Goal: Task Accomplishment & Management: Manage account settings

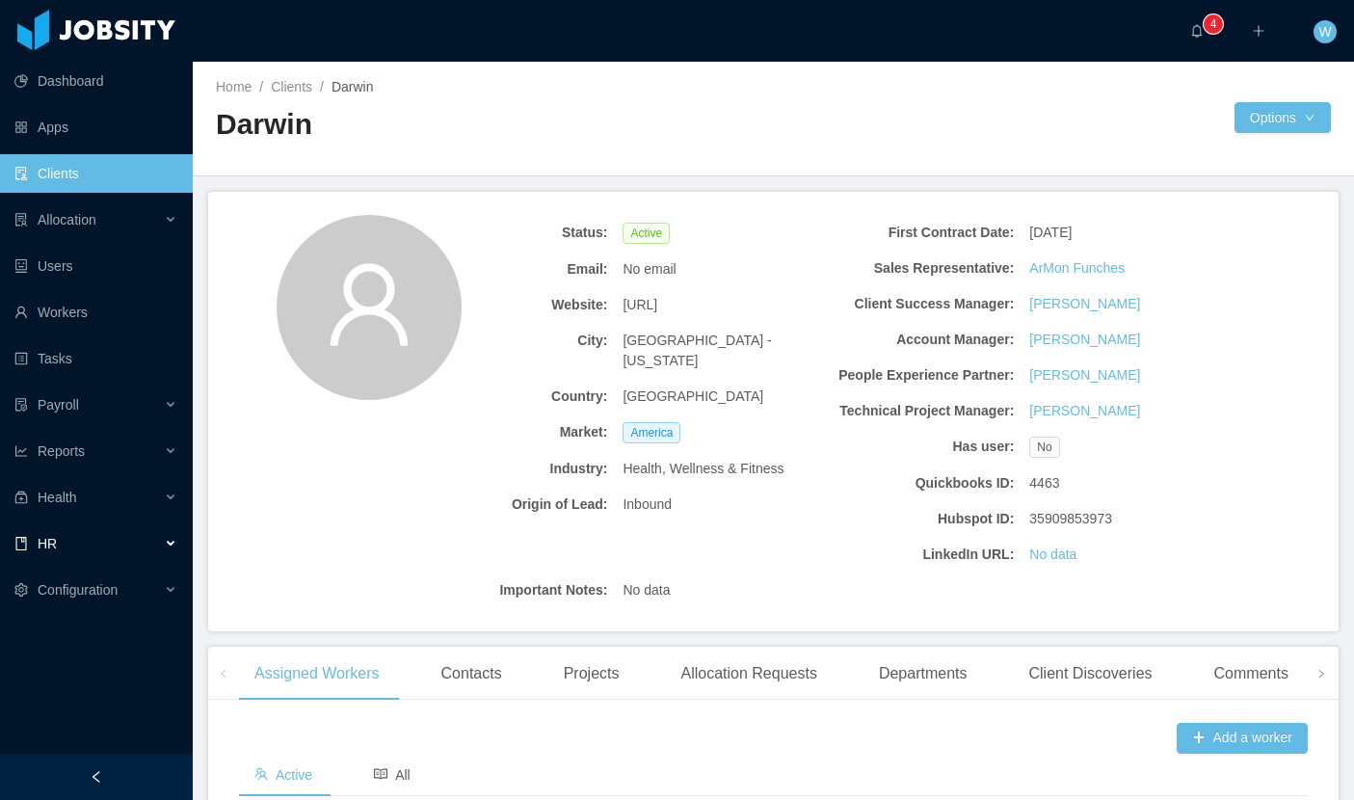
click at [120, 553] on div "HR" at bounding box center [96, 543] width 193 height 39
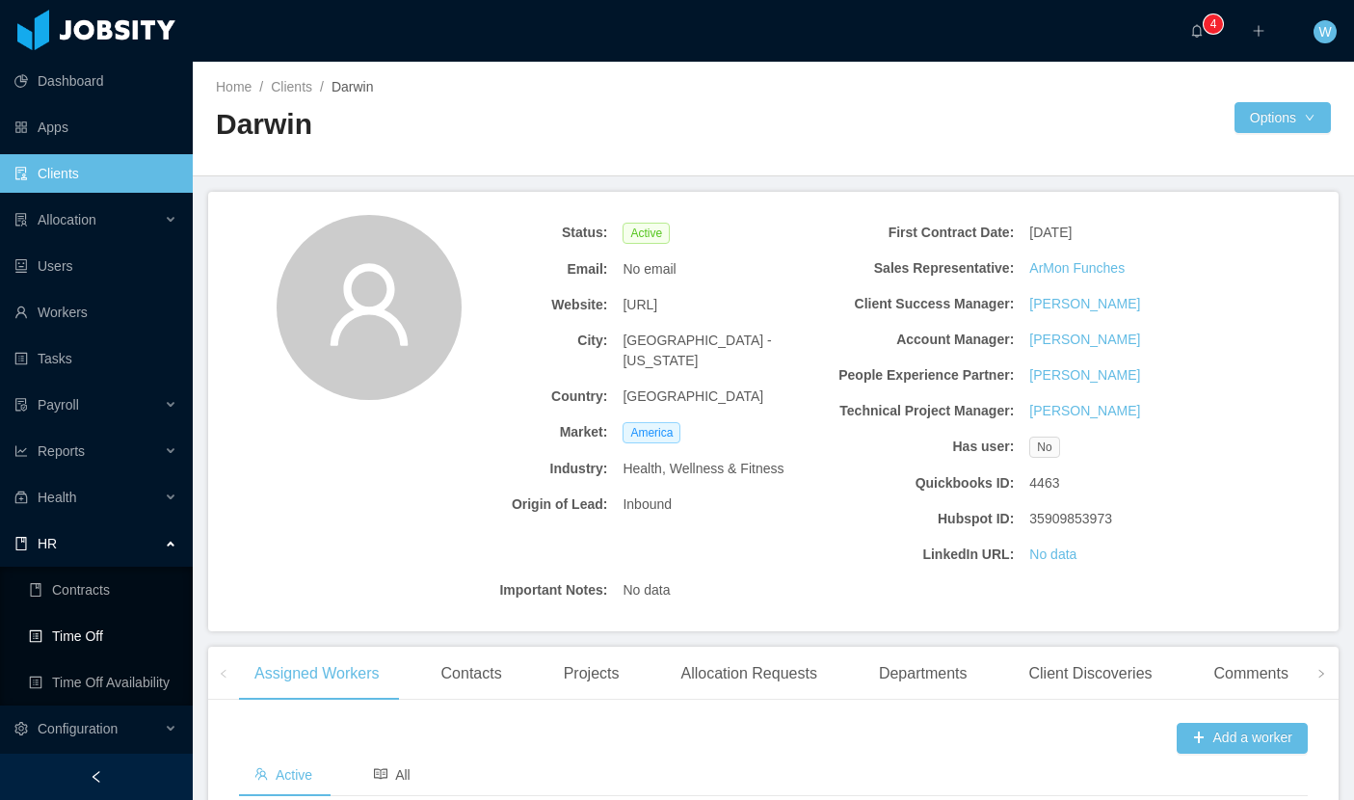
click at [118, 633] on link "Time Off" at bounding box center [103, 636] width 148 height 39
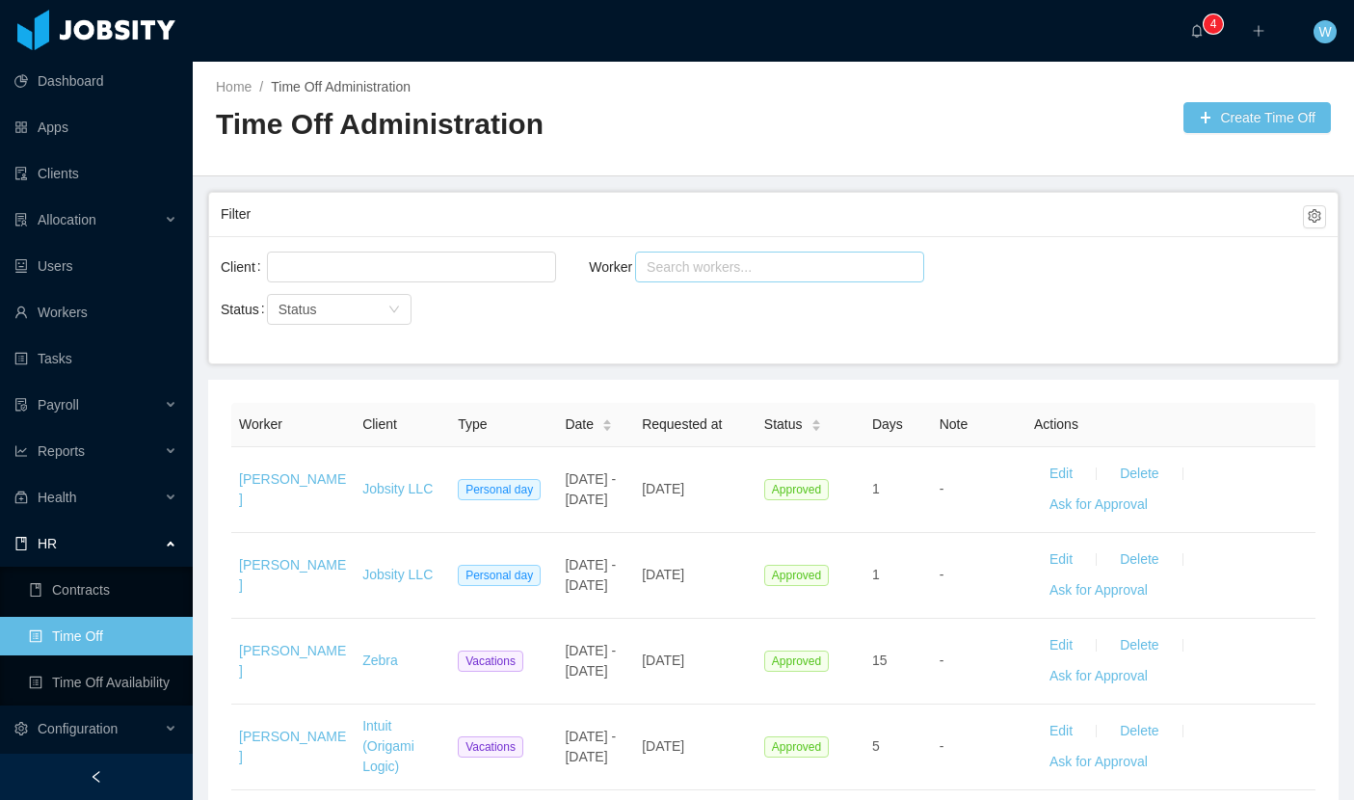
click at [689, 272] on div "Search workers..." at bounding box center [771, 266] width 249 height 19
type input "*******"
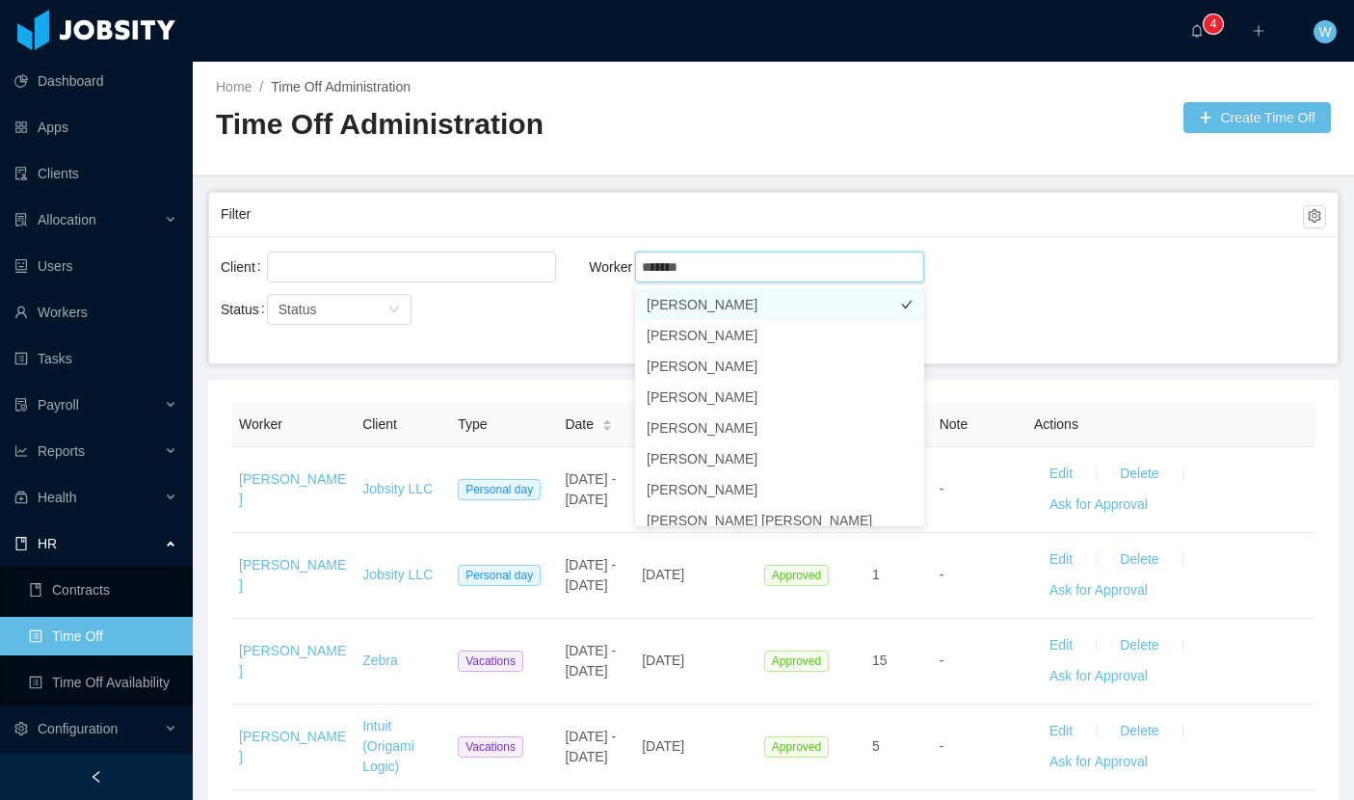
click at [702, 308] on li "[PERSON_NAME]" at bounding box center [779, 304] width 289 height 31
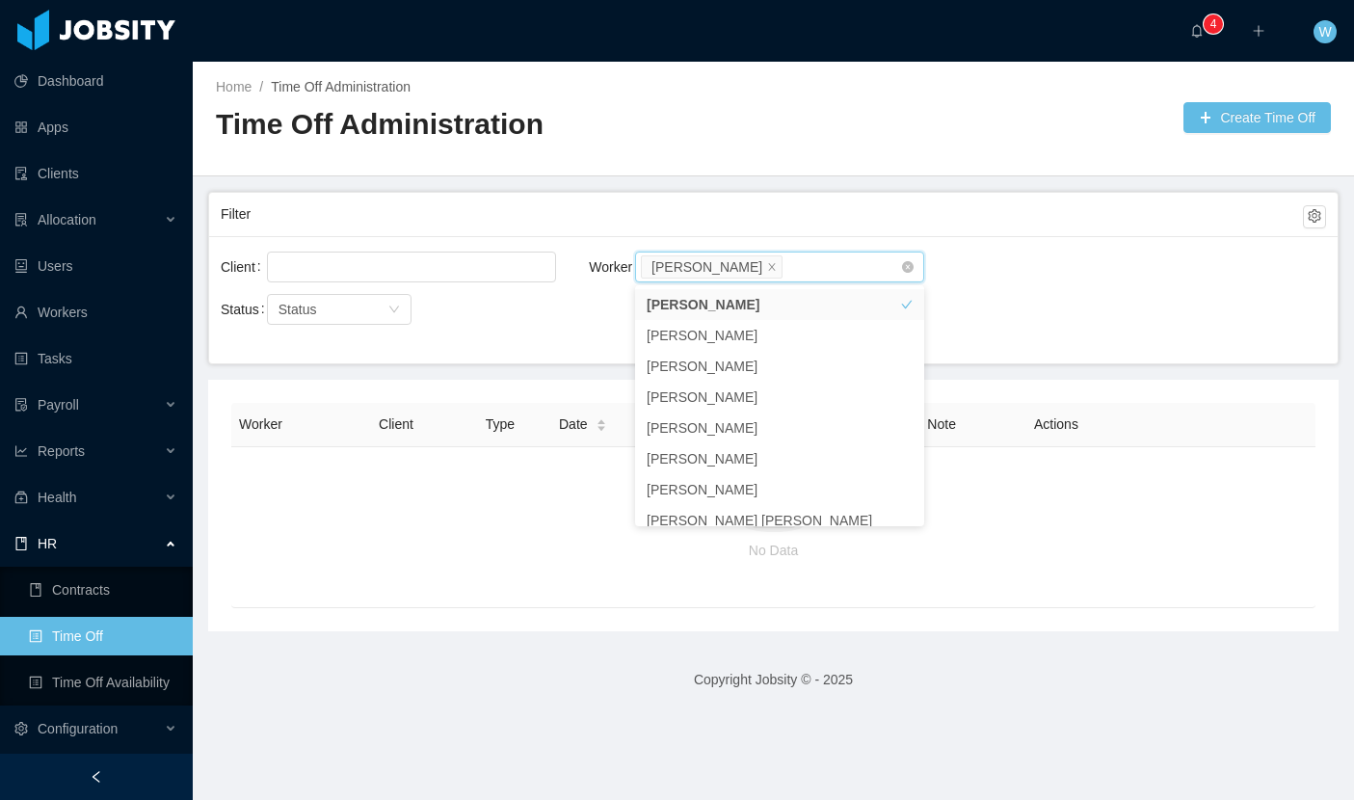
click at [763, 269] on li "[PERSON_NAME]" at bounding box center [712, 266] width 142 height 23
click at [767, 269] on icon "icon: close" at bounding box center [772, 266] width 10 height 10
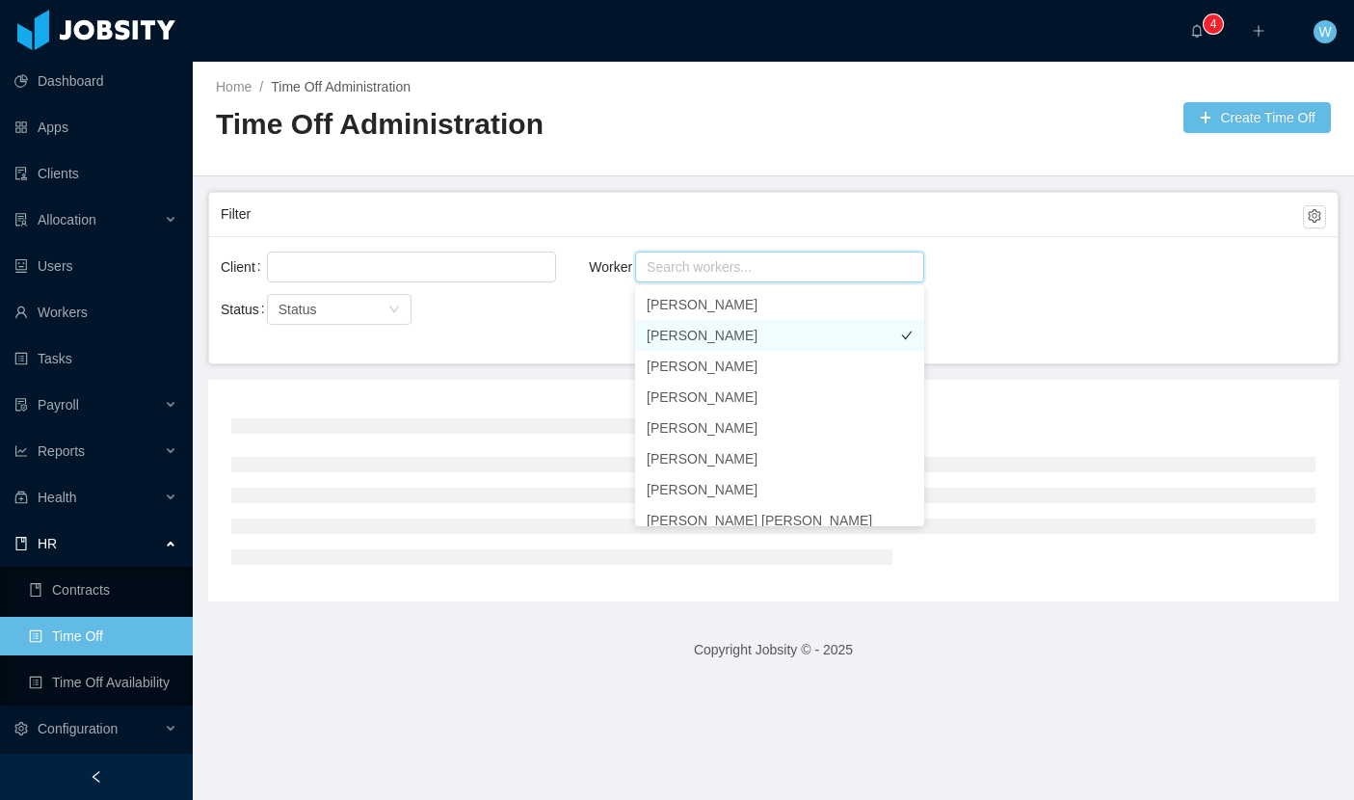
click at [756, 335] on li "[PERSON_NAME]" at bounding box center [779, 335] width 289 height 31
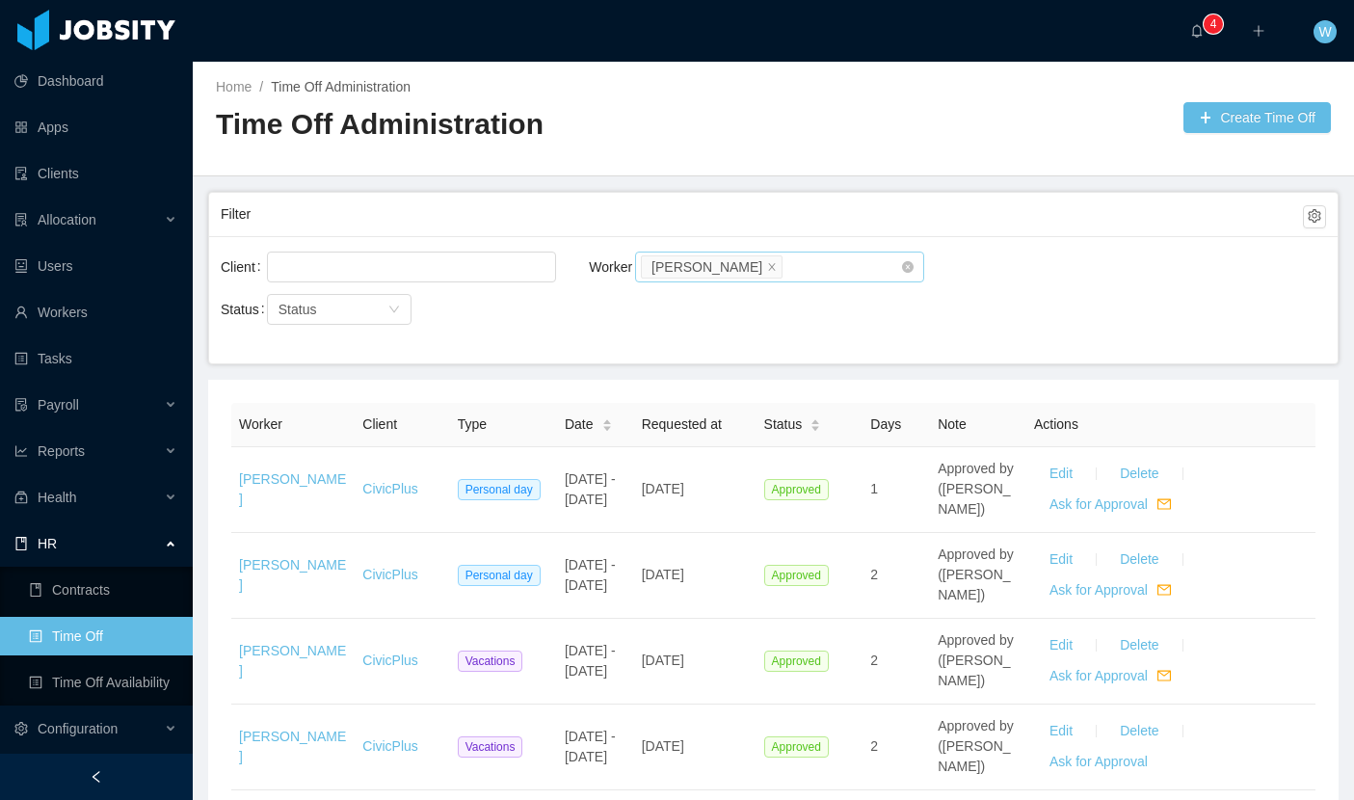
drag, startPoint x: 775, startPoint y: 187, endPoint x: 719, endPoint y: 234, distance: 73.2
click at [775, 186] on main "Home / Time Off Administration / Time Off Administration Create Time Off Filter…" at bounding box center [773, 431] width 1161 height 738
click at [600, 435] on div "Date" at bounding box center [589, 424] width 48 height 20
click at [607, 435] on div "Date" at bounding box center [589, 424] width 48 height 20
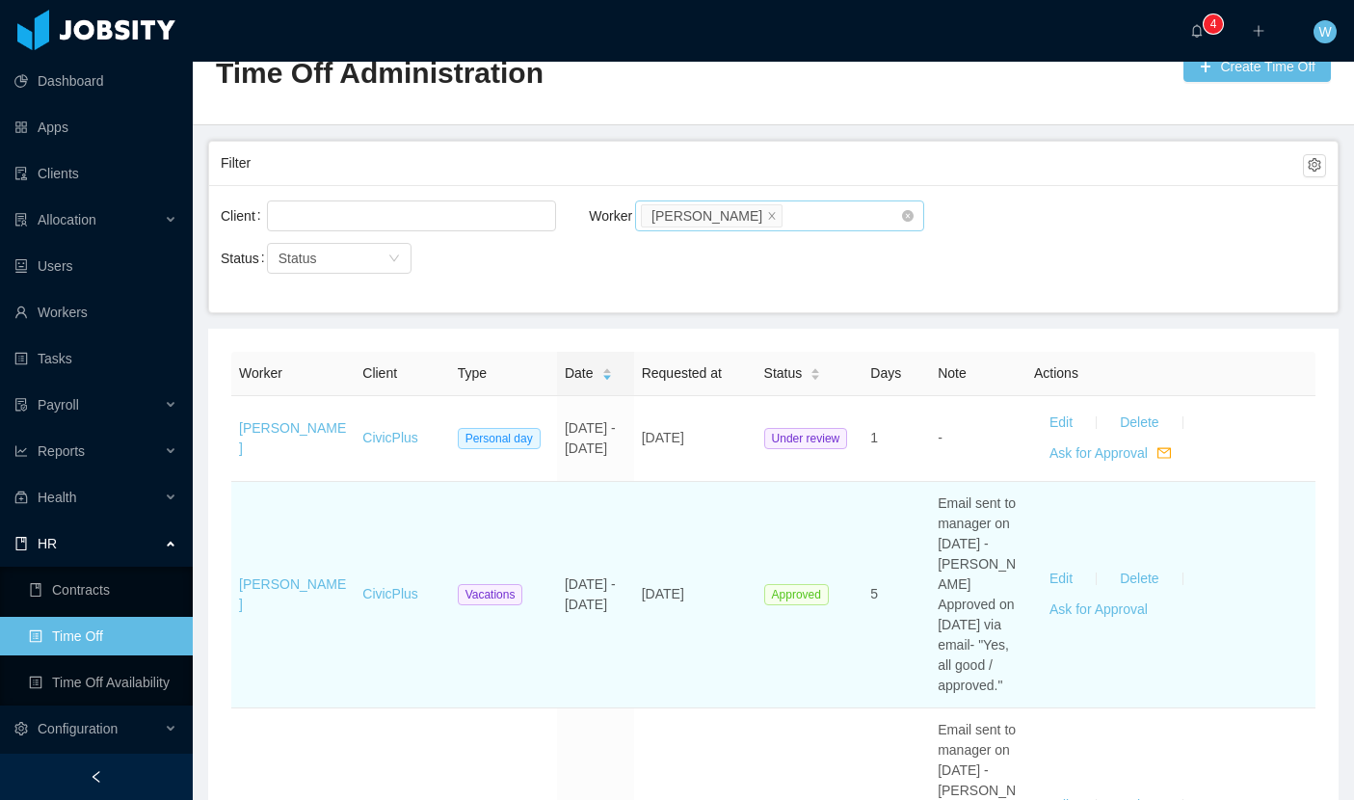
scroll to position [66, 0]
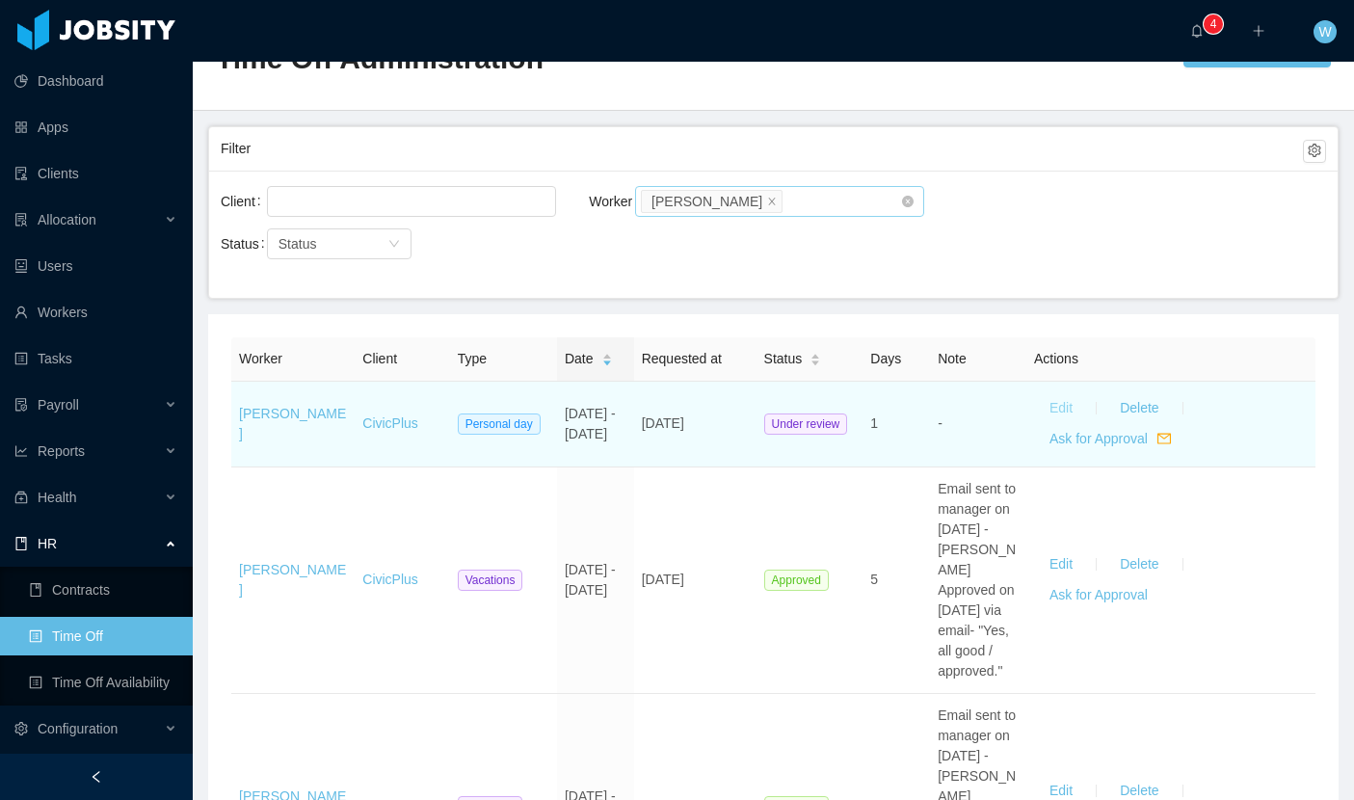
click at [1075, 410] on button "Edit" at bounding box center [1061, 408] width 54 height 31
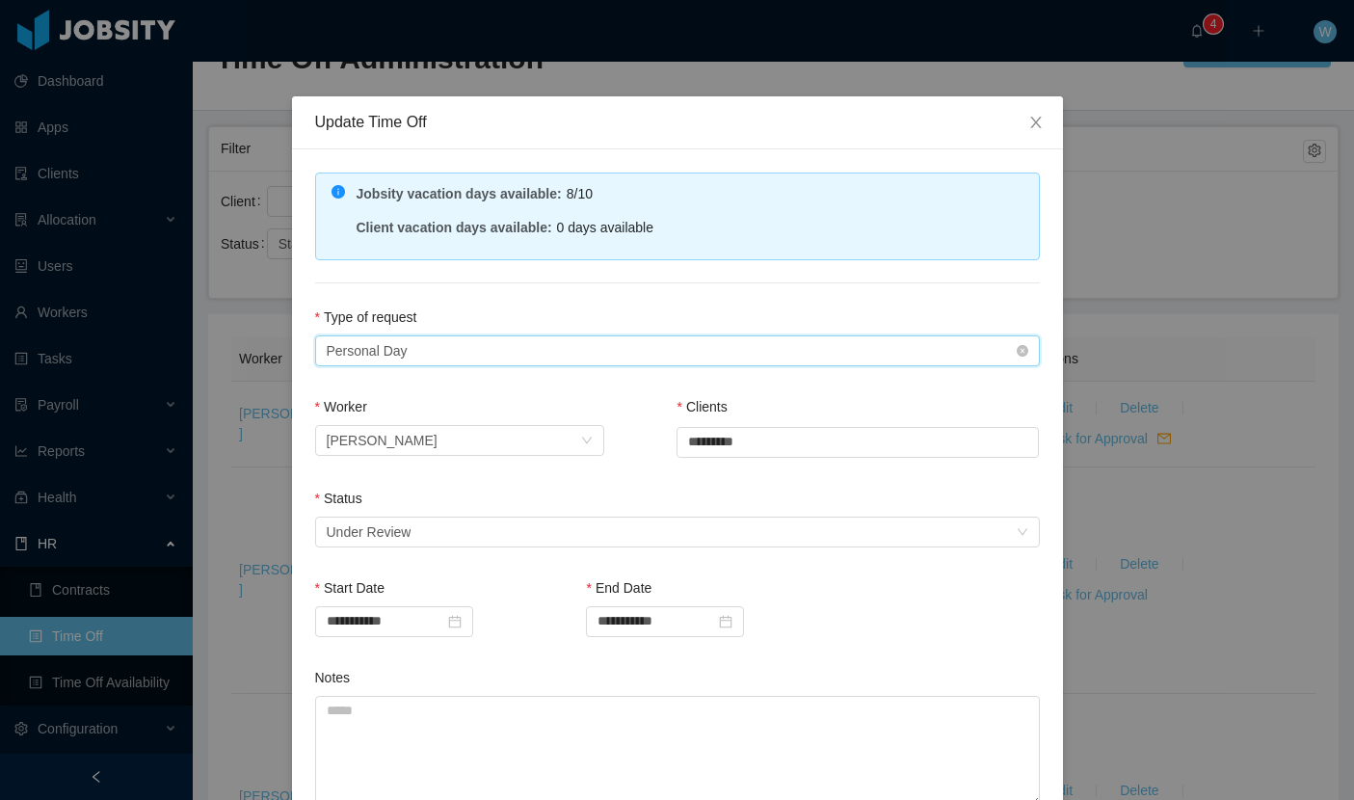
click at [593, 365] on div "Type of Request Personal Day" at bounding box center [677, 350] width 725 height 31
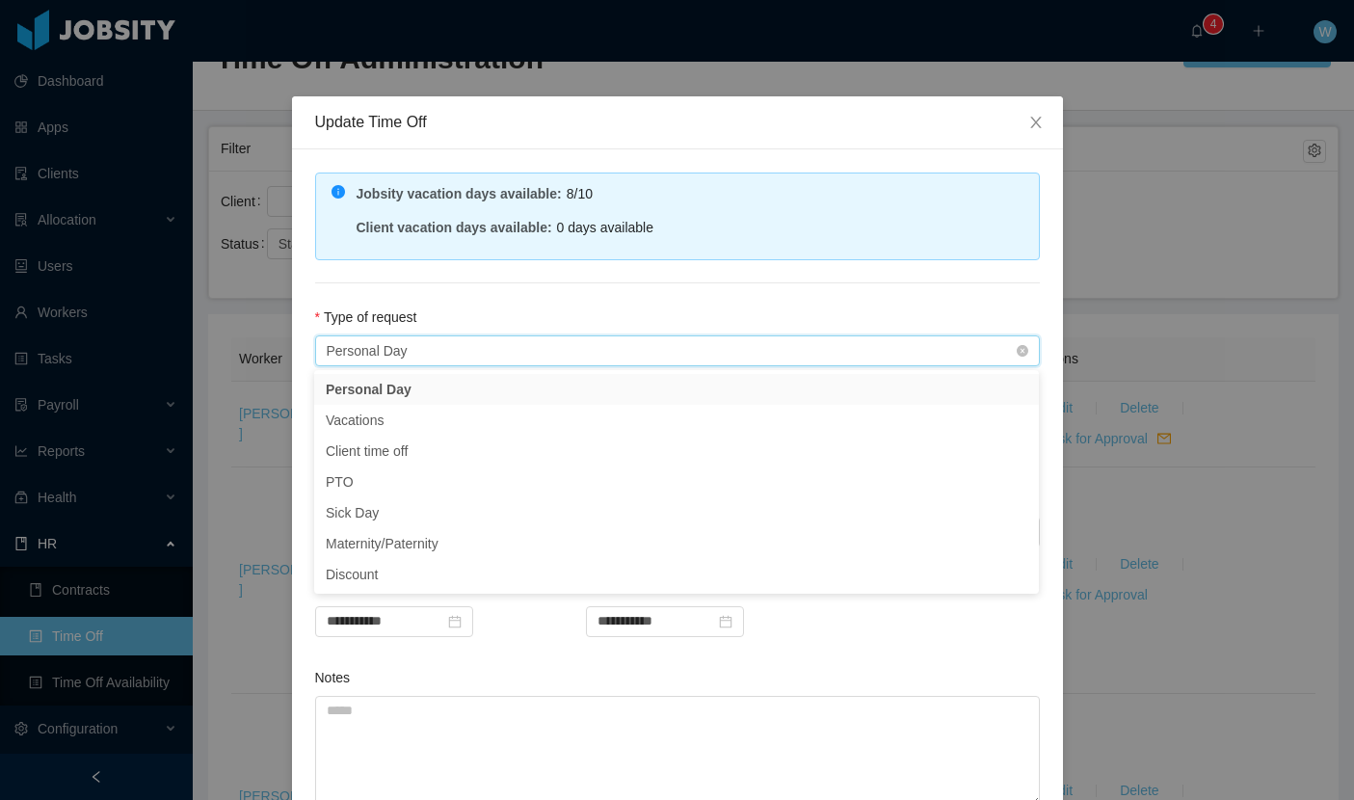
click at [577, 357] on div "Type of Request Personal Day" at bounding box center [671, 350] width 689 height 29
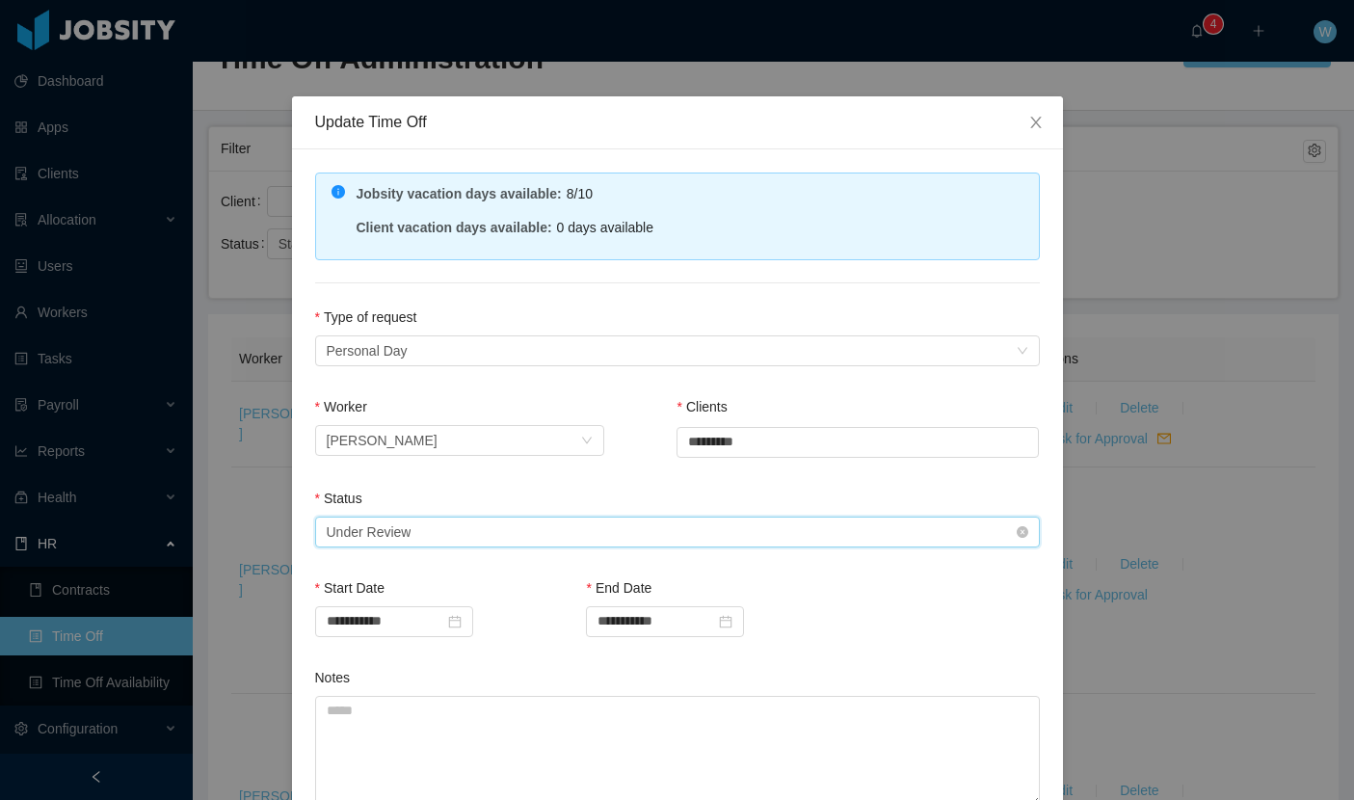
click at [559, 538] on div "Select status Under Review" at bounding box center [671, 532] width 689 height 29
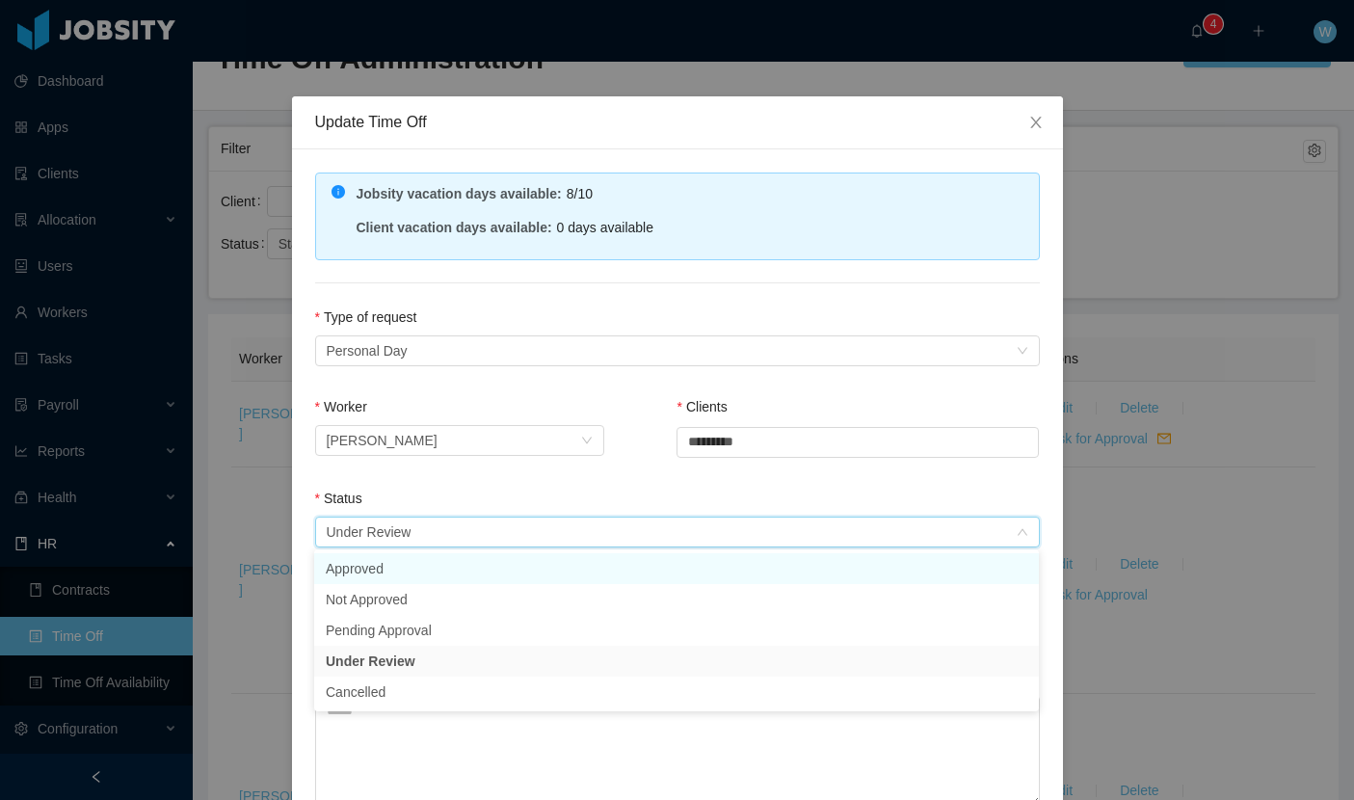
click at [537, 570] on li "Approved" at bounding box center [676, 568] width 725 height 31
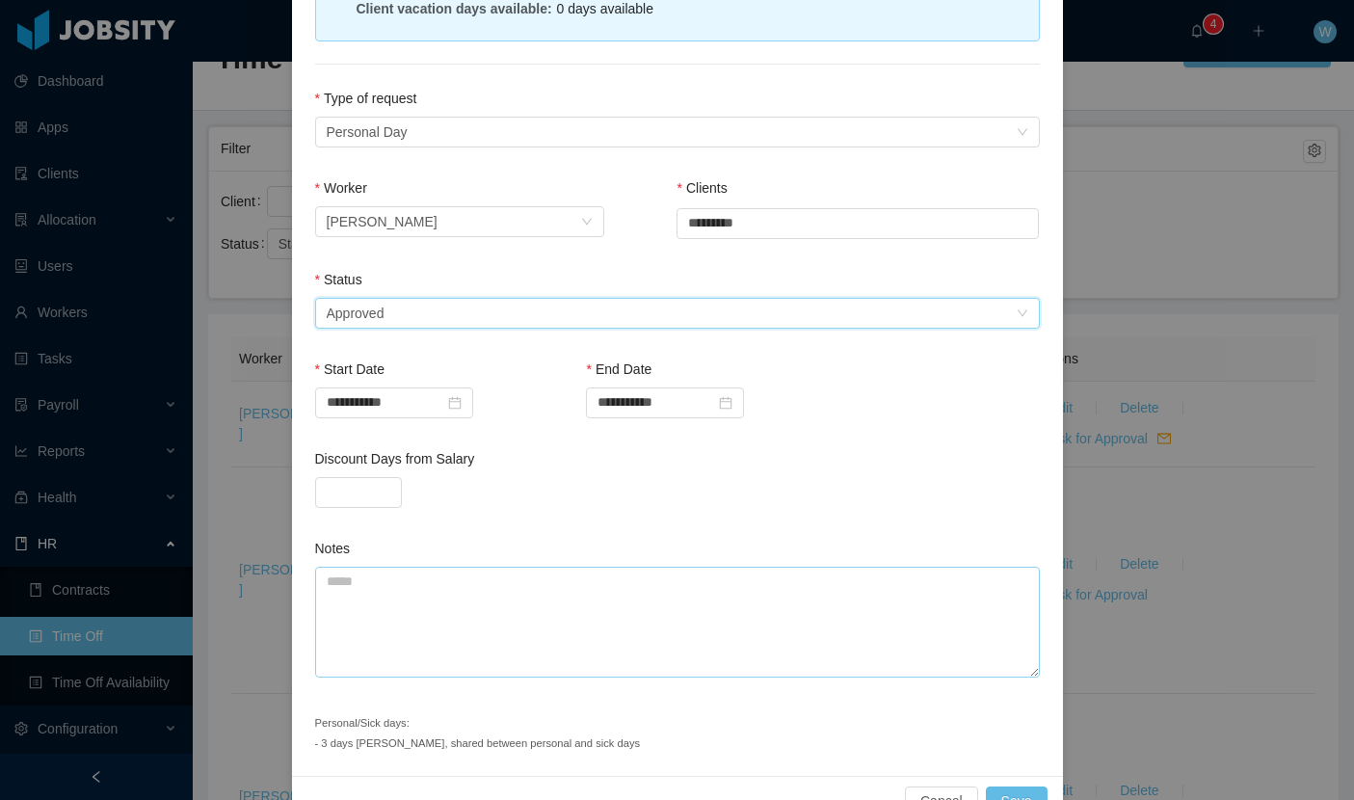
scroll to position [242, 0]
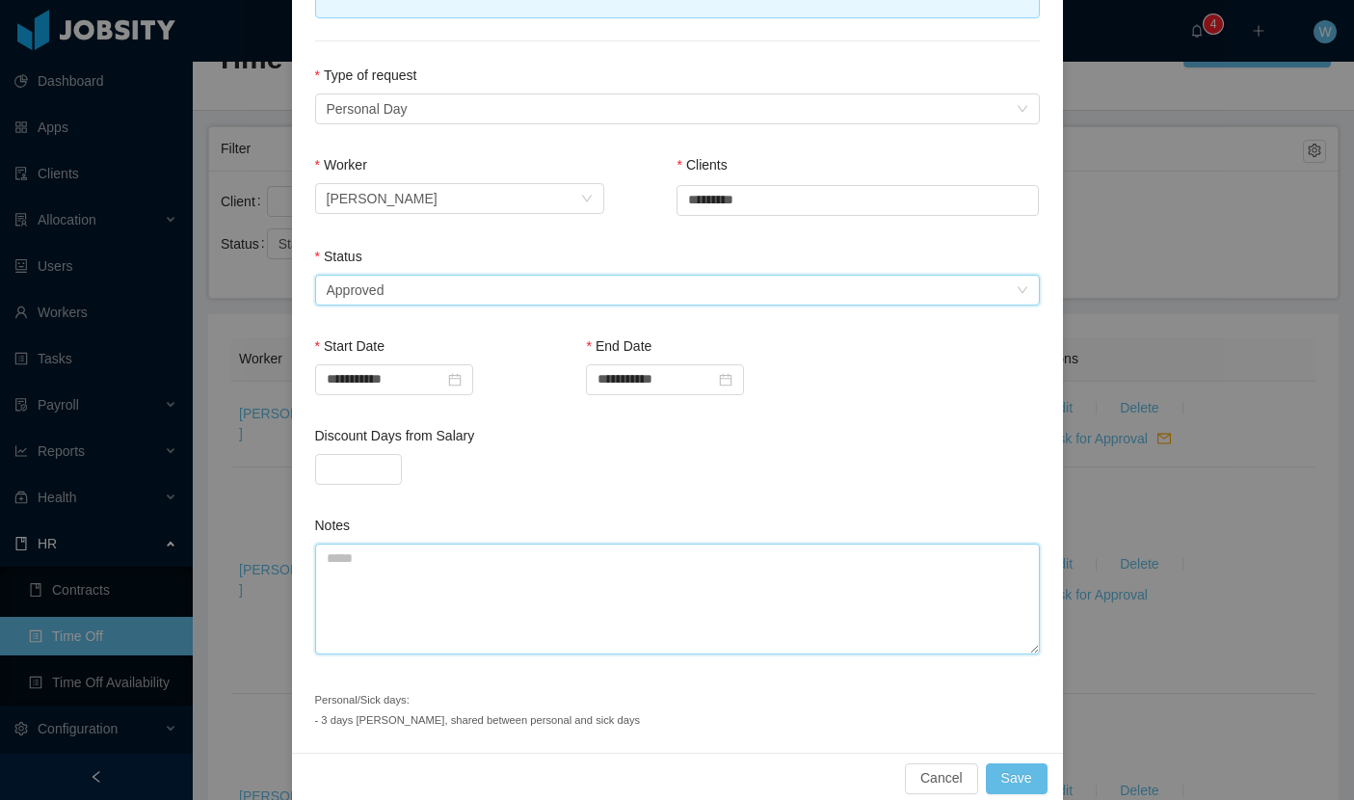
click at [537, 565] on textarea "Notes" at bounding box center [677, 599] width 725 height 111
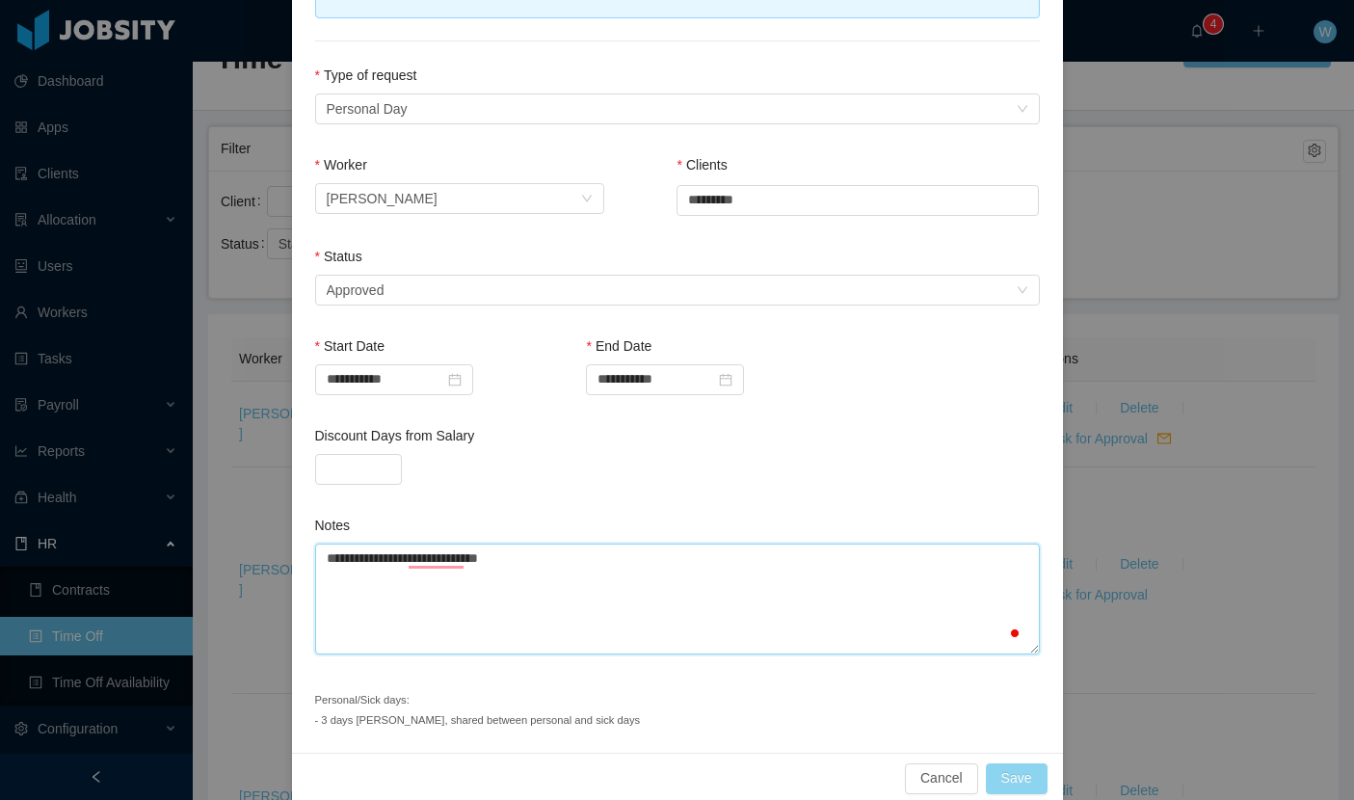
type textarea "**********"
click at [1006, 776] on button "Save" at bounding box center [1017, 778] width 62 height 31
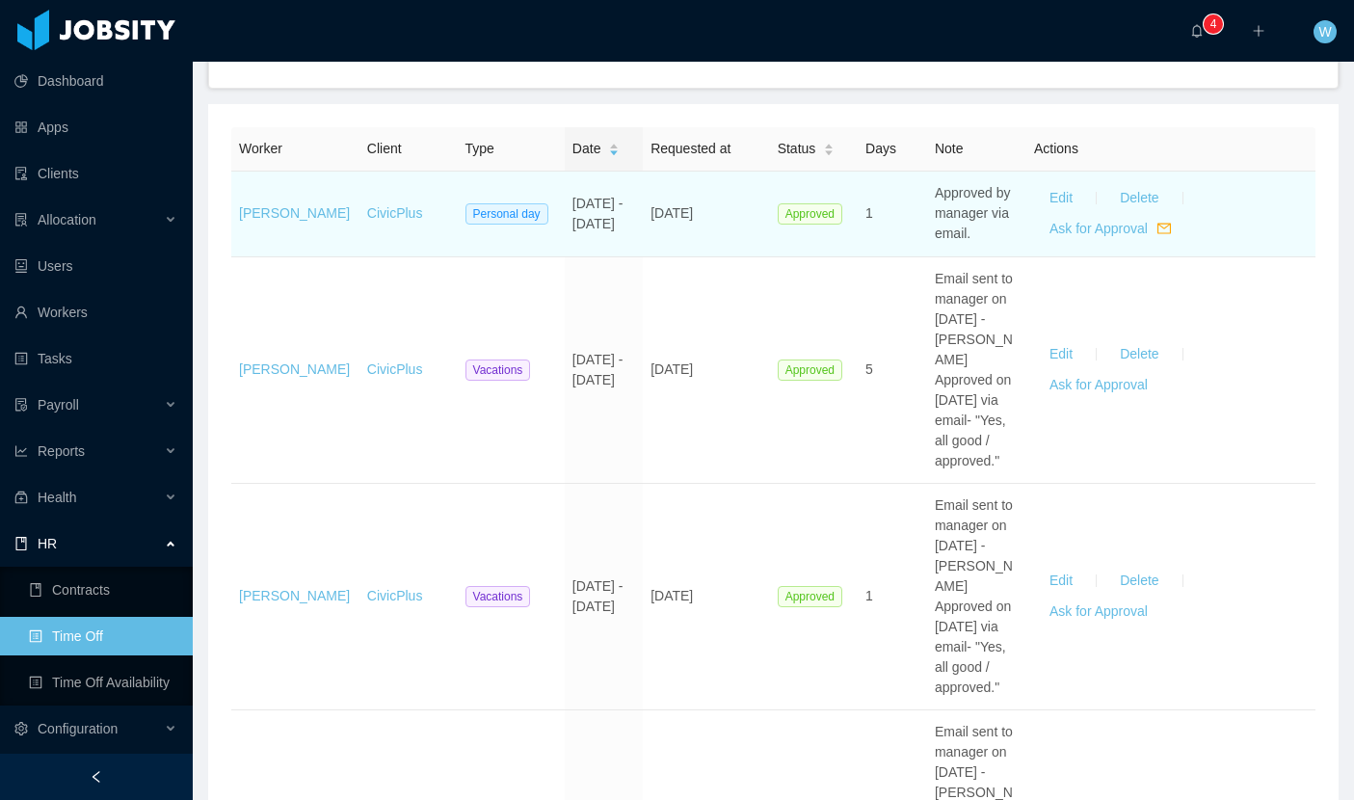
scroll to position [0, 0]
